Goal: Transaction & Acquisition: Purchase product/service

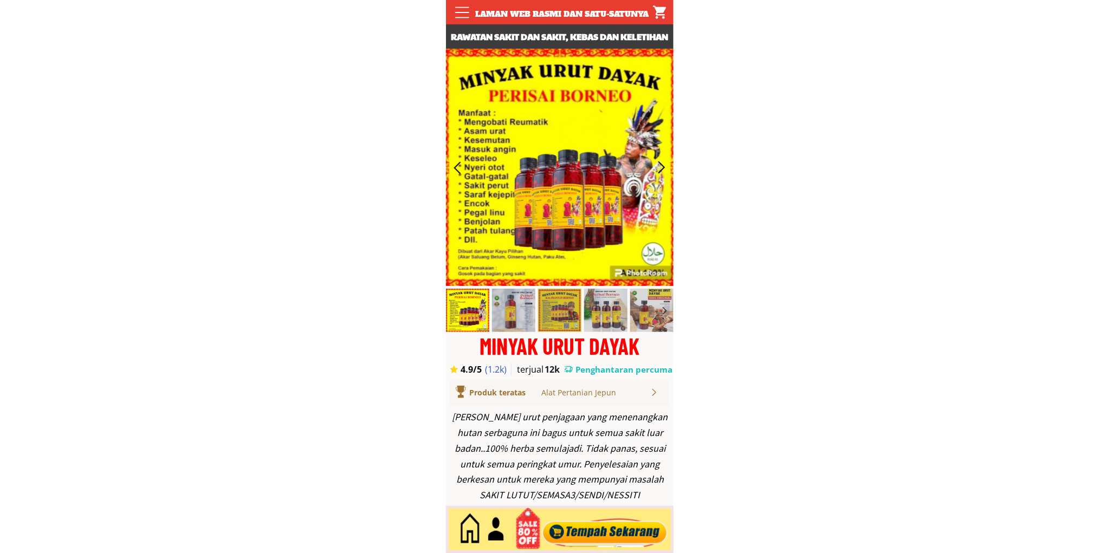
click at [606, 524] on div at bounding box center [604, 530] width 131 height 36
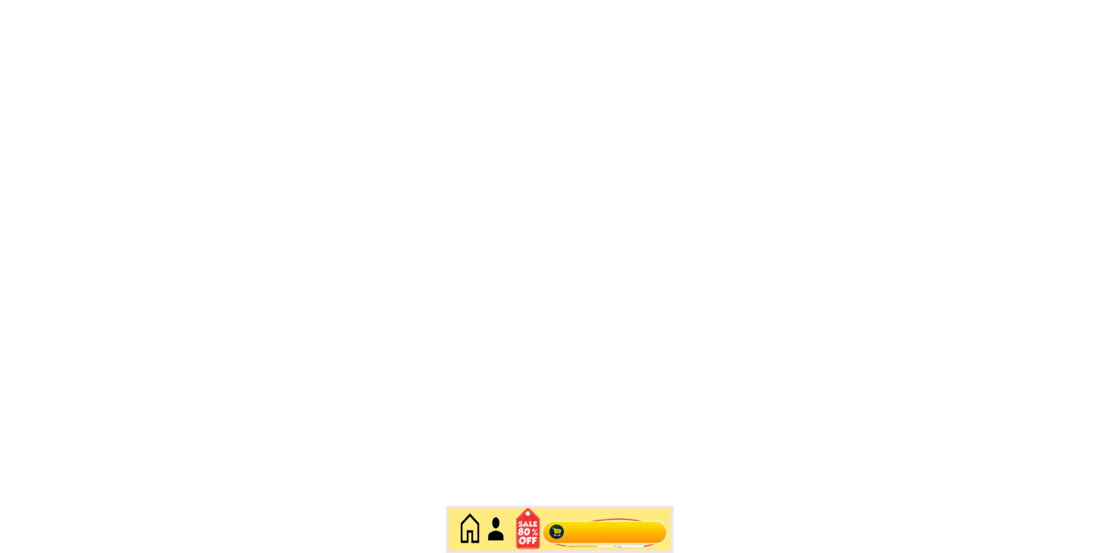
scroll to position [4700, 0]
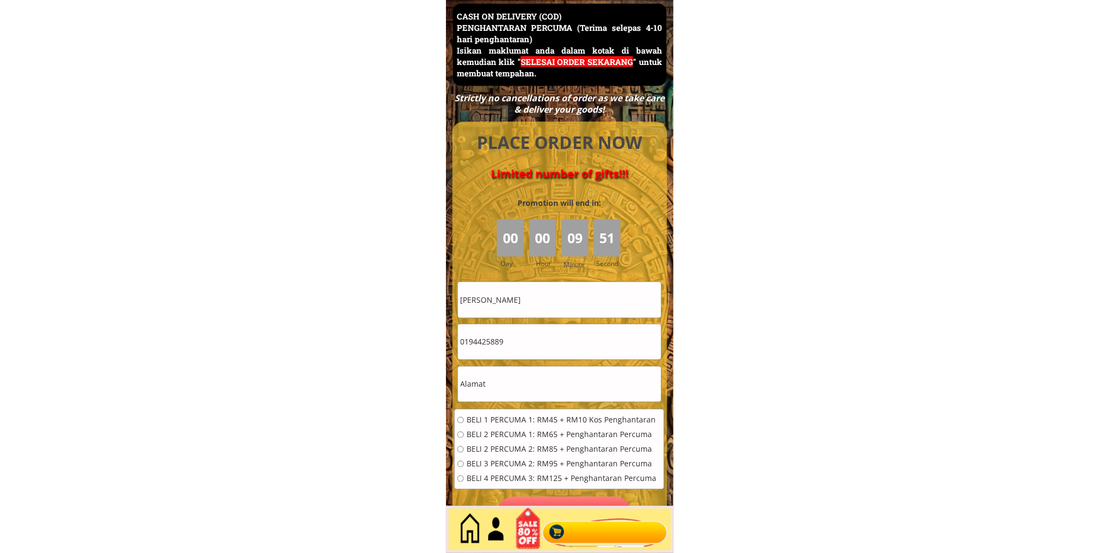
click at [538, 297] on input "[PERSON_NAME]" at bounding box center [559, 299] width 203 height 35
paste input "[PERSON_NAME]"
type input "[PERSON_NAME]"
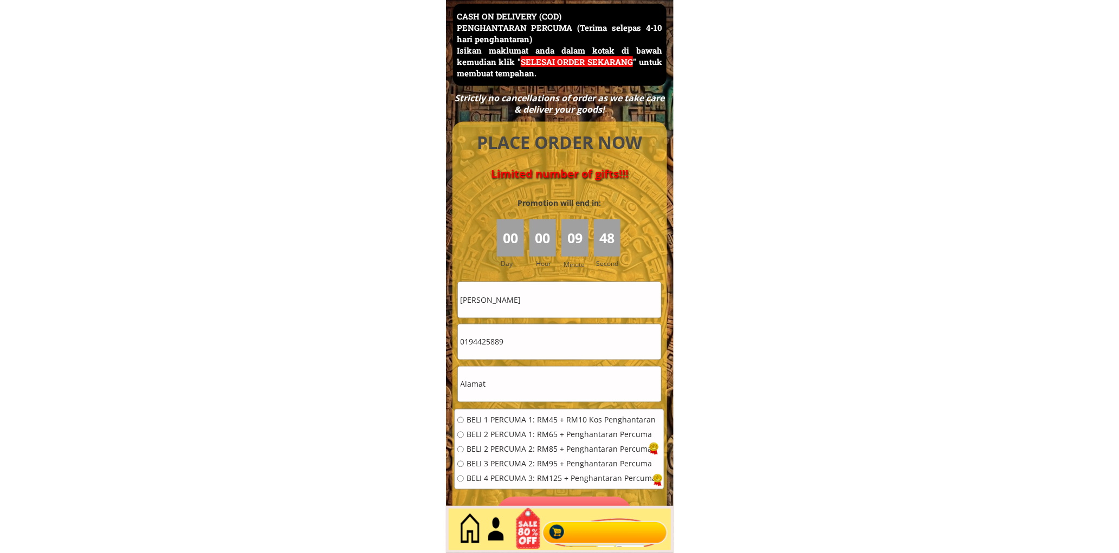
click at [539, 327] on input "0194425889" at bounding box center [559, 341] width 203 height 35
click at [539, 328] on input "0194425889" at bounding box center [559, 341] width 203 height 35
paste input "158866356"
type input "01158866356"
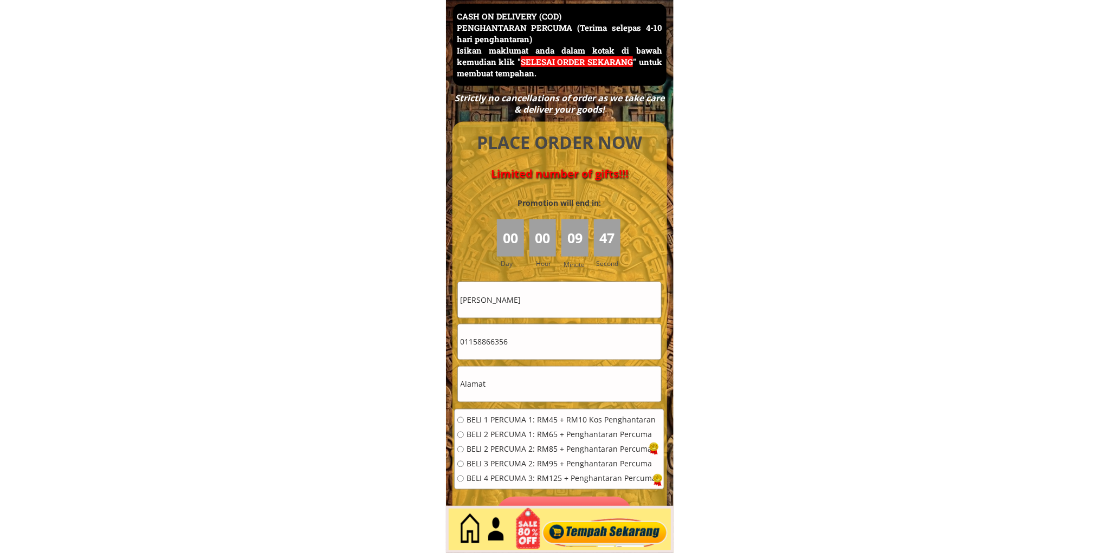
click at [512, 425] on div "BELI 1 PERCUMA 1: RM45 + RM10 Kos Penghantaran BELI 2 PERCUMA 1: RM65 + Penghan…" at bounding box center [556, 453] width 199 height 73
click at [504, 393] on input "text" at bounding box center [559, 384] width 203 height 35
click at [508, 418] on span "BELI 1 PERCUMA 1: RM45 + RM10 Kos Penghantaran" at bounding box center [561, 421] width 190 height 8
radio input "true"
click at [507, 392] on input "text" at bounding box center [559, 384] width 203 height 35
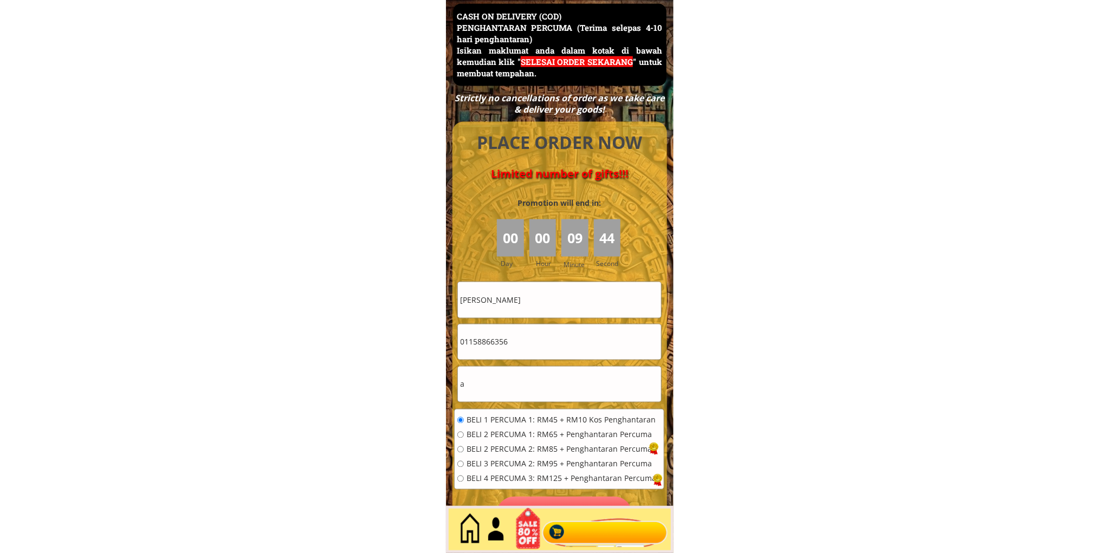
type input "a"
click at [586, 493] on div "BELI 1 PERCUMA 1: RM45 + RM10 Kos Penghantaran BELI 2 PERCUMA 1: RM65 + Penghan…" at bounding box center [558, 453] width 209 height 87
click at [589, 501] on p "Pesan sekarang" at bounding box center [564, 515] width 136 height 36
